Goal: Task Accomplishment & Management: Use online tool/utility

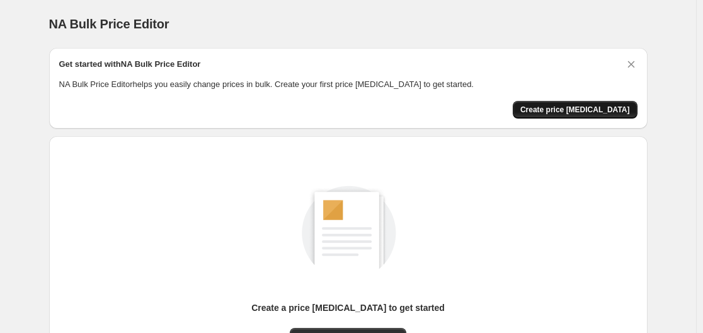
click at [583, 110] on span "Create price [MEDICAL_DATA]" at bounding box center [575, 110] width 110 height 10
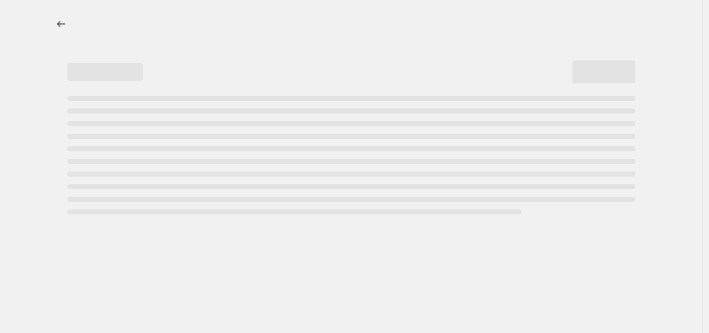
select select "percentage"
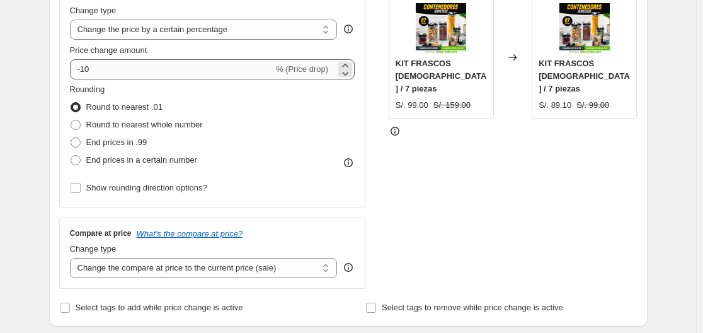
scroll to position [189, 0]
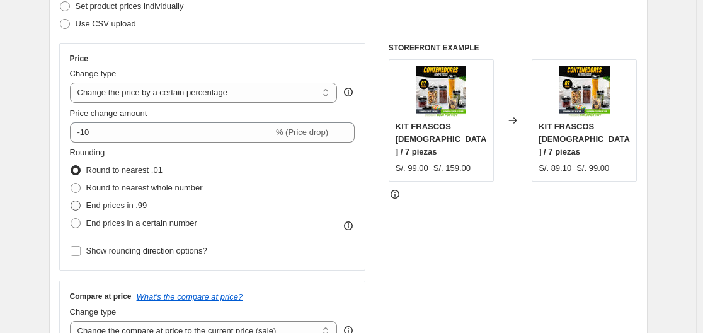
click at [81, 207] on span at bounding box center [76, 205] width 10 height 10
click at [71, 201] on input "End prices in .99" at bounding box center [71, 200] width 1 height 1
radio input "true"
click at [79, 167] on span at bounding box center [76, 170] width 10 height 10
click at [71, 166] on input "Round to nearest .01" at bounding box center [71, 165] width 1 height 1
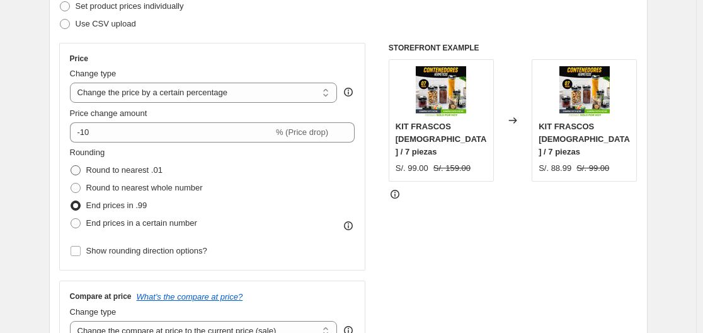
radio input "true"
click at [79, 185] on span at bounding box center [76, 188] width 10 height 10
click at [71, 183] on input "Round to nearest whole number" at bounding box center [71, 183] width 1 height 1
radio input "true"
click at [79, 200] on span at bounding box center [75, 205] width 11 height 11
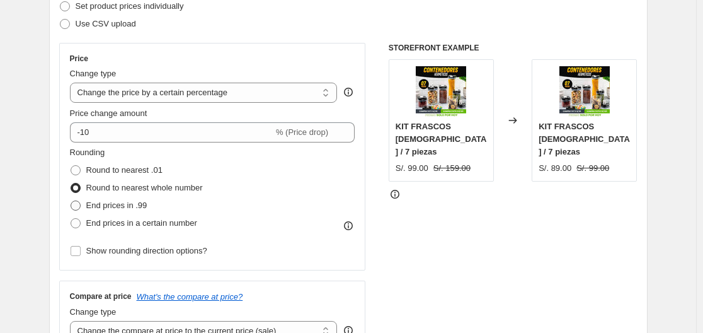
click at [71, 200] on input "End prices in .99" at bounding box center [71, 200] width 1 height 1
radio input "true"
click at [83, 231] on label "End prices in a certain number" at bounding box center [133, 223] width 127 height 18
click at [71, 219] on input "End prices in a certain number" at bounding box center [71, 218] width 1 height 1
radio input "true"
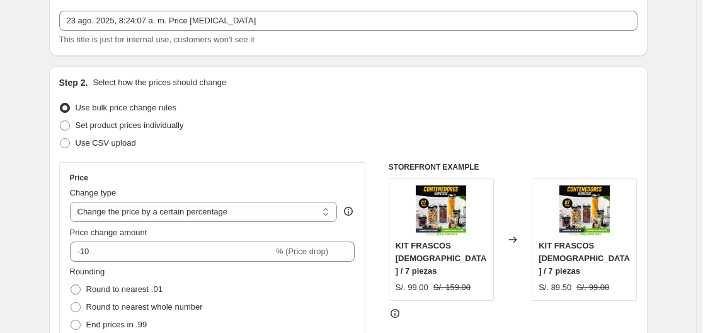
scroll to position [63, 0]
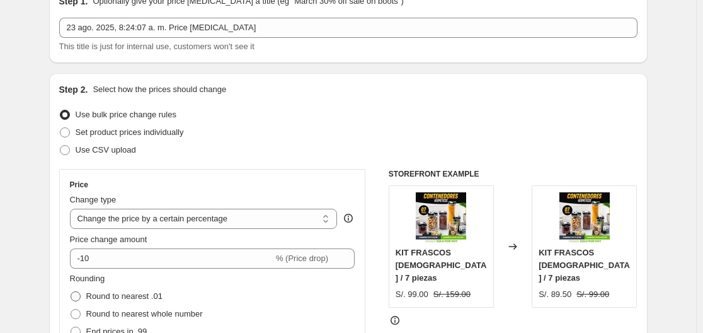
click at [79, 294] on span at bounding box center [76, 296] width 10 height 10
click at [71, 292] on input "Round to nearest .01" at bounding box center [71, 291] width 1 height 1
radio input "true"
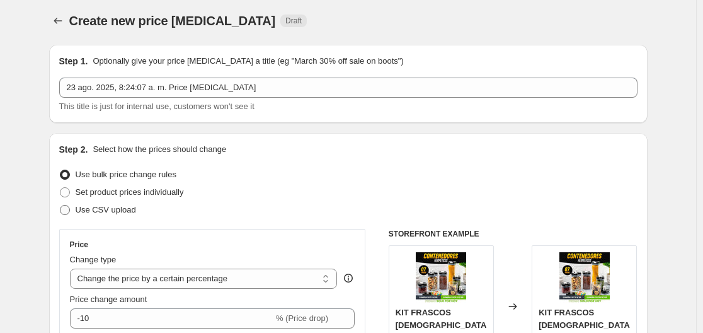
scroll to position [0, 0]
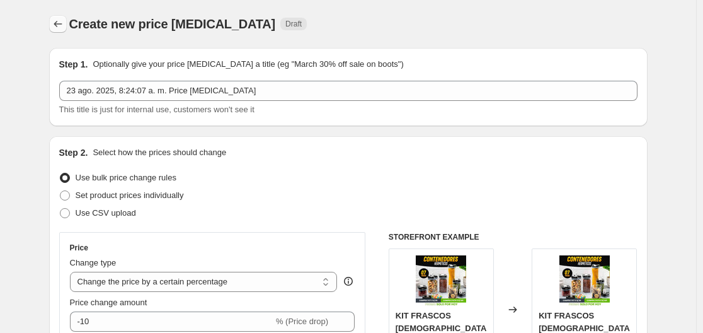
click at [61, 23] on icon "Price change jobs" at bounding box center [58, 24] width 13 height 13
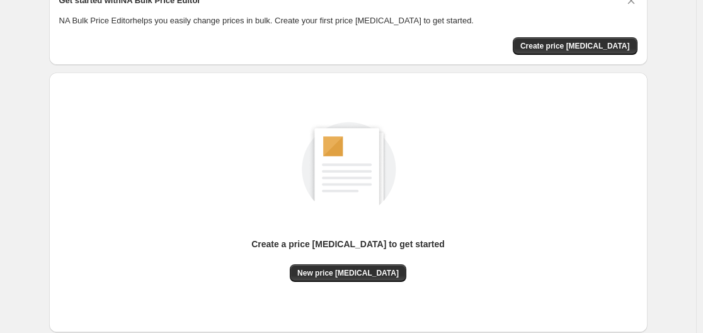
scroll to position [126, 0]
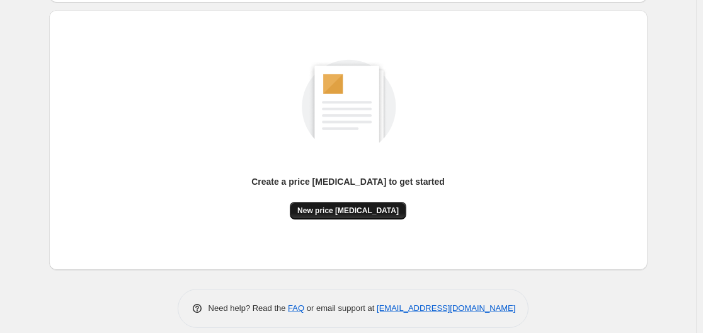
click at [317, 212] on span "New price [MEDICAL_DATA]" at bounding box center [347, 210] width 101 height 10
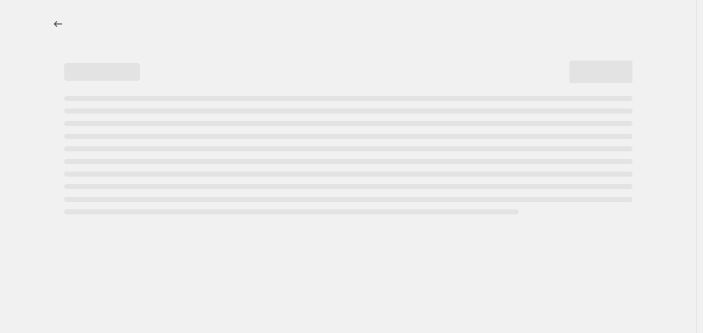
select select "percentage"
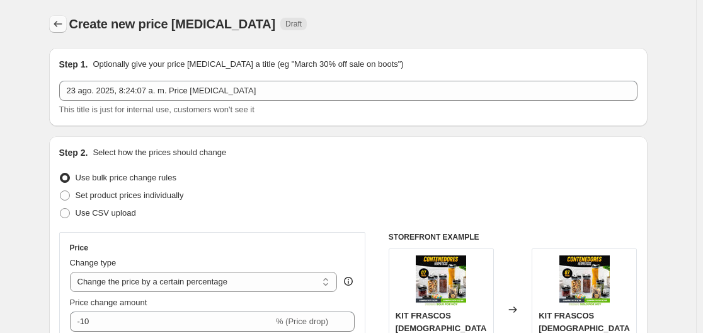
click at [64, 20] on icon "Price change jobs" at bounding box center [58, 24] width 13 height 13
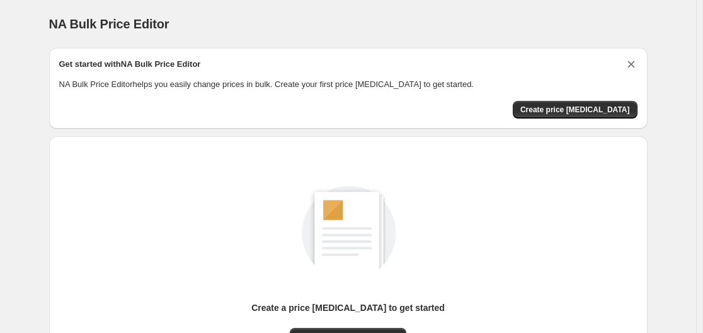
click at [628, 66] on icon "Dismiss card" at bounding box center [631, 64] width 13 height 13
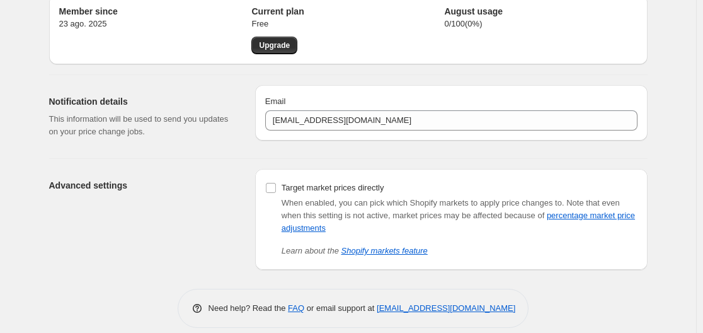
scroll to position [67, 0]
